Goal: Obtain resource: Obtain resource

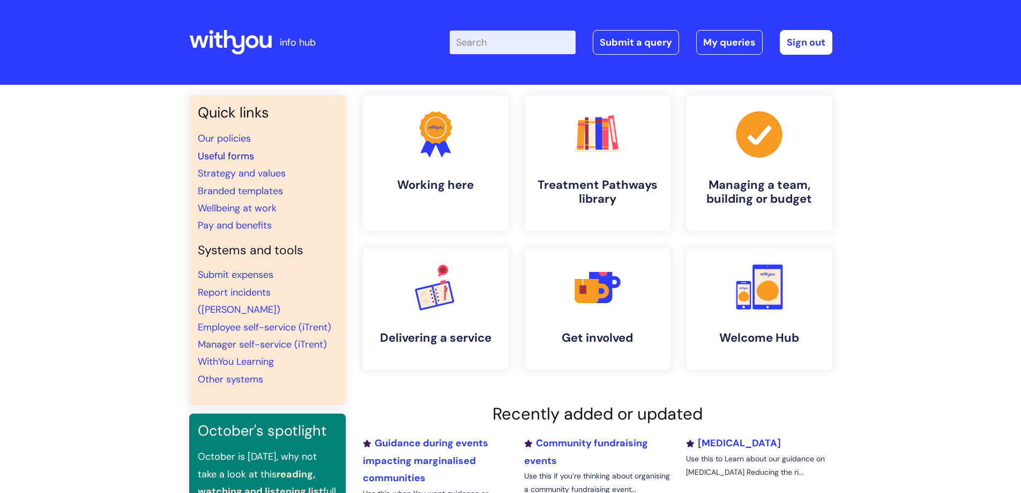
click at [229, 156] on link "Useful forms" at bounding box center [226, 156] width 56 height 13
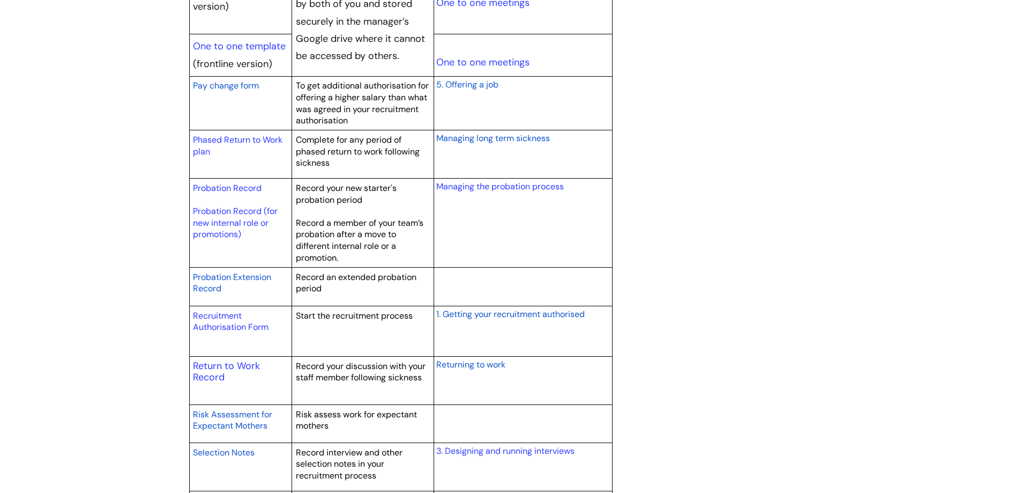
scroll to position [1434, 0]
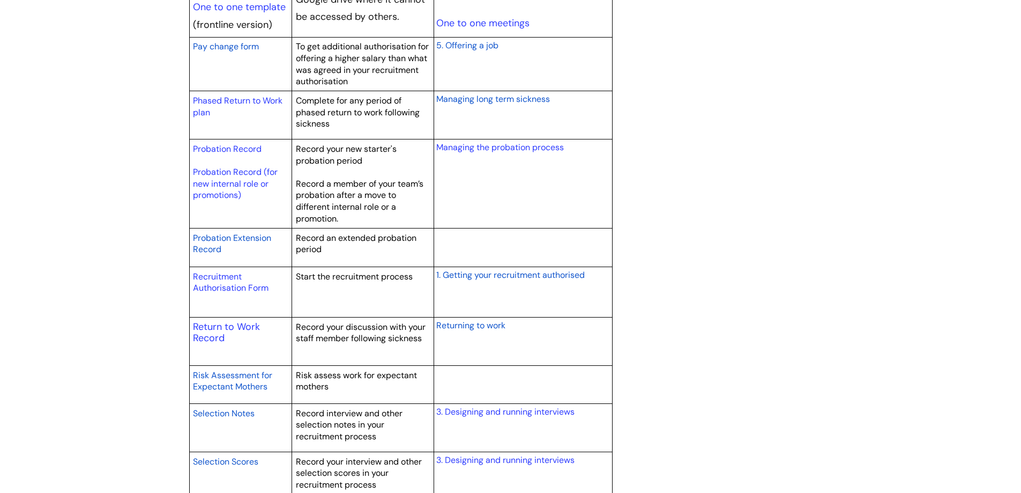
click at [495, 325] on span "Returning to work" at bounding box center [470, 325] width 69 height 11
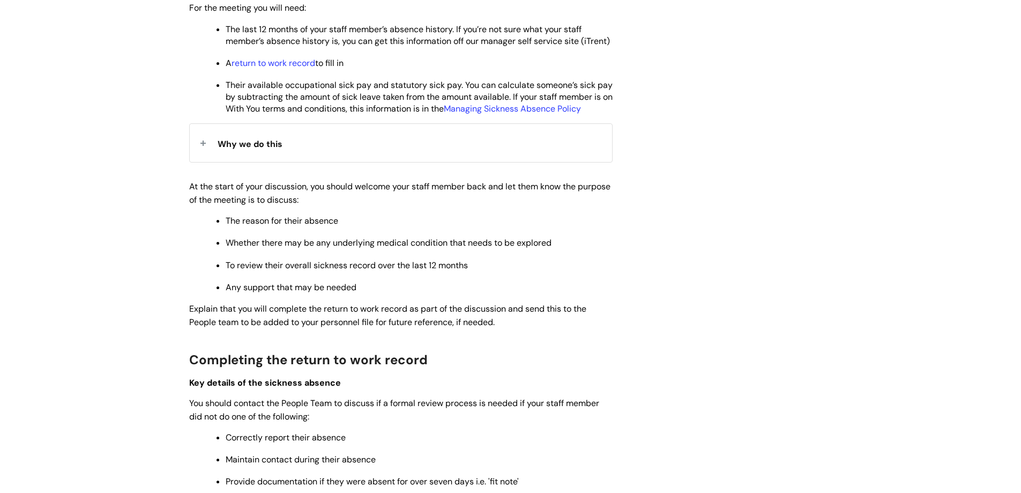
scroll to position [625, 0]
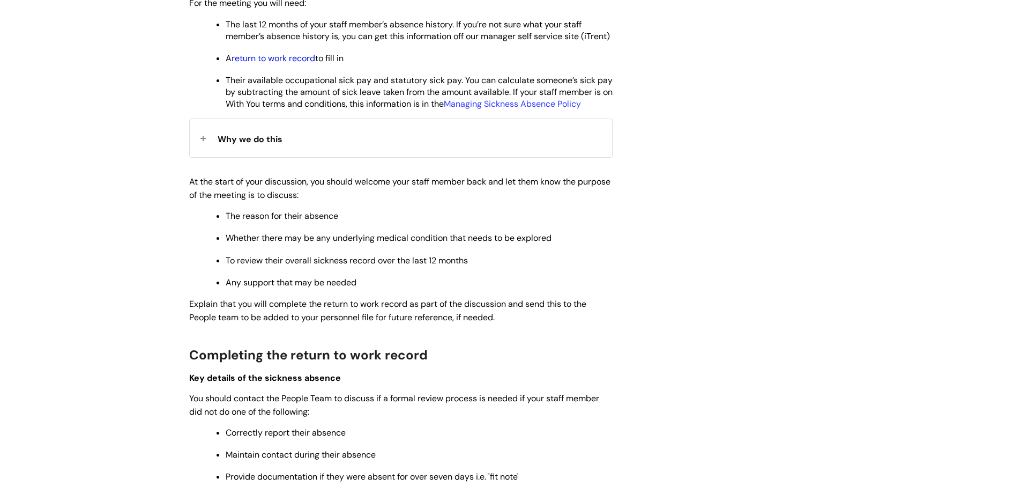
click at [262, 64] on link "return to work record" at bounding box center [274, 58] width 84 height 11
